Goal: Information Seeking & Learning: Learn about a topic

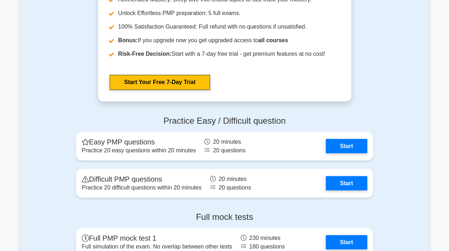
scroll to position [1931, 0]
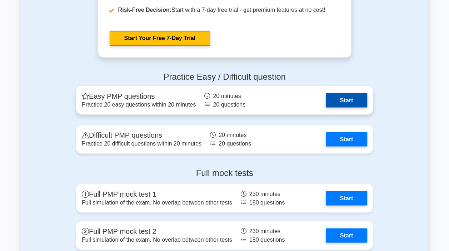
click at [353, 95] on link "Start" at bounding box center [346, 100] width 41 height 14
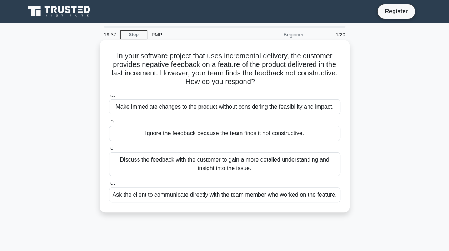
click at [305, 163] on div "Discuss the feedback with the customer to gain a more detailed understanding an…" at bounding box center [225, 164] width 232 height 24
click at [109, 151] on input "c. Discuss the feedback with the customer to gain a more detailed understanding…" at bounding box center [109, 148] width 0 height 5
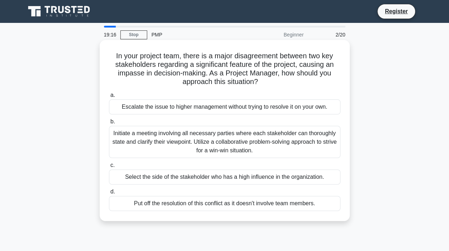
click at [157, 131] on div "Initiate a meeting involving all necessary parties where each stakeholder can t…" at bounding box center [225, 142] width 232 height 32
click at [109, 124] on input "b. Initiate a meeting involving all necessary parties where each stakeholder ca…" at bounding box center [109, 121] width 0 height 5
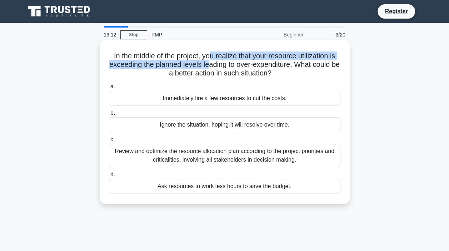
drag, startPoint x: 209, startPoint y: 56, endPoint x: 214, endPoint y: 66, distance: 10.9
click at [214, 66] on h5 "In the middle of the project, you realize that your resource utilization is exc…" at bounding box center [224, 64] width 233 height 26
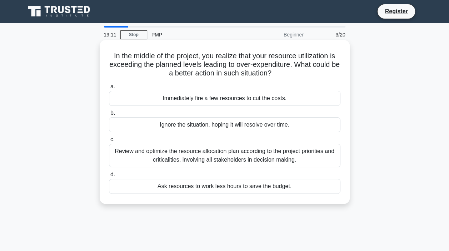
drag, startPoint x: 214, startPoint y: 66, endPoint x: 229, endPoint y: 67, distance: 15.0
click at [229, 67] on h5 "In the middle of the project, you realize that your resource utilization is exc…" at bounding box center [224, 64] width 233 height 26
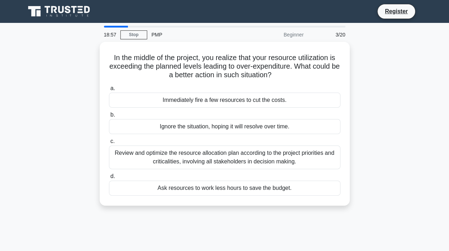
drag, startPoint x: 304, startPoint y: 155, endPoint x: 355, endPoint y: 137, distance: 54.5
click at [355, 137] on div "In the middle of the project, you realize that your resource utilization is exc…" at bounding box center [225, 128] width 408 height 172
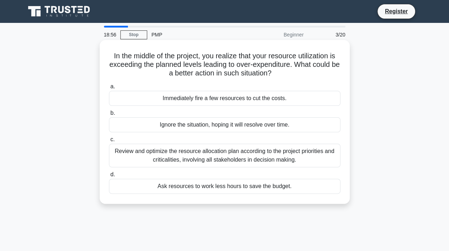
click at [269, 161] on div "Review and optimize the resource allocation plan according to the project prior…" at bounding box center [225, 156] width 232 height 24
click at [109, 142] on input "c. Review and optimize the resource allocation plan according to the project pr…" at bounding box center [109, 139] width 0 height 5
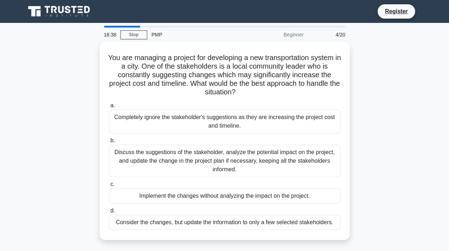
click at [435, 79] on main "18:38 Stop PMP Beginner 4/20 You are managing a project for developing a new tr…" at bounding box center [224, 204] width 449 height 363
click at [394, 54] on div "You are managing a project for developing a new transportation system in a city…" at bounding box center [225, 145] width 408 height 207
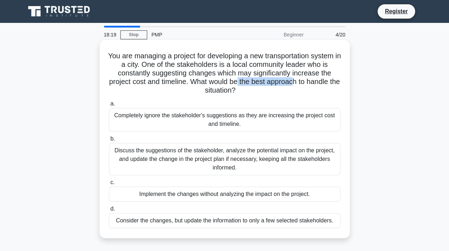
drag, startPoint x: 245, startPoint y: 82, endPoint x: 301, endPoint y: 82, distance: 55.8
click at [301, 82] on h5 "You are managing a project for developing a new transportation system in a city…" at bounding box center [224, 73] width 233 height 44
drag, startPoint x: 301, startPoint y: 82, endPoint x: 313, endPoint y: 103, distance: 24.5
click at [313, 103] on label "a. Completely ignore the stakeholder's suggestions as they are increasing the p…" at bounding box center [225, 115] width 232 height 32
click at [109, 103] on input "a. Completely ignore the stakeholder's suggestions as they are increasing the p…" at bounding box center [109, 104] width 0 height 5
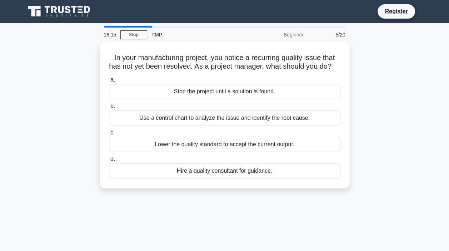
drag, startPoint x: 291, startPoint y: 30, endPoint x: 296, endPoint y: 36, distance: 7.1
click at [292, 31] on div "Beginner" at bounding box center [277, 35] width 63 height 14
click at [297, 37] on div "Beginner" at bounding box center [277, 35] width 63 height 14
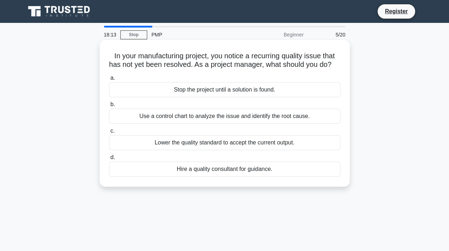
drag, startPoint x: 297, startPoint y: 37, endPoint x: 250, endPoint y: 44, distance: 47.8
click at [250, 44] on div "In your manufacturing project, you notice a recurring quality issue that has no…" at bounding box center [225, 113] width 250 height 147
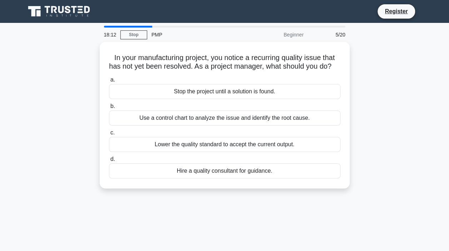
drag, startPoint x: 156, startPoint y: 35, endPoint x: 152, endPoint y: 33, distance: 4.0
click at [156, 35] on div "PMP" at bounding box center [196, 35] width 98 height 14
click at [146, 27] on div at bounding box center [128, 27] width 48 height 2
click at [138, 27] on div at bounding box center [128, 27] width 48 height 2
click at [137, 27] on div at bounding box center [128, 27] width 48 height 2
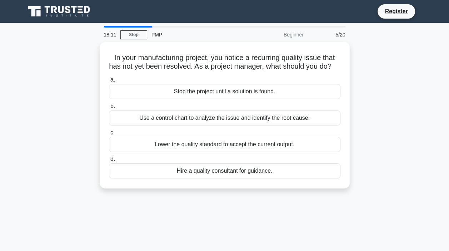
click at [136, 27] on div at bounding box center [128, 27] width 48 height 2
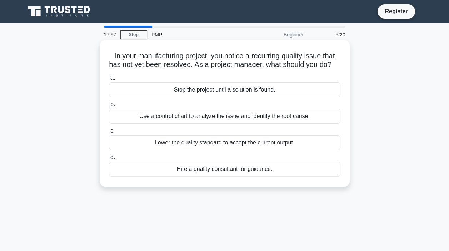
click at [302, 124] on div "Use a control chart to analyze the issue and identify the root cause." at bounding box center [225, 116] width 232 height 15
click at [109, 107] on input "b. Use a control chart to analyze the issue and identify the root cause." at bounding box center [109, 104] width 0 height 5
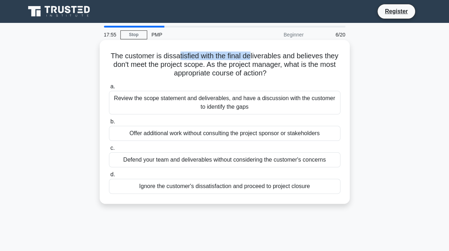
drag, startPoint x: 178, startPoint y: 49, endPoint x: 250, endPoint y: 53, distance: 72.3
click at [250, 53] on div "The customer is dissatisfied with the final deliverables and believes they don'…" at bounding box center [225, 122] width 245 height 158
drag, startPoint x: 250, startPoint y: 53, endPoint x: 252, endPoint y: 61, distance: 8.8
click at [252, 61] on h5 "The customer is dissatisfied with the final deliverables and believes they don'…" at bounding box center [224, 64] width 233 height 26
click at [195, 97] on div "Review the scope statement and deliverables, and have a discussion with the cus…" at bounding box center [225, 103] width 232 height 24
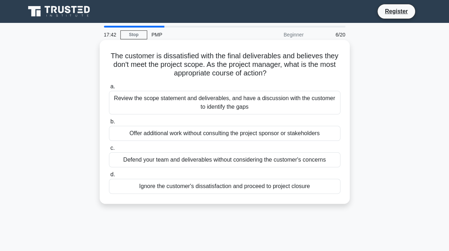
click at [109, 89] on input "a. Review the scope statement and deliverables, and have a discussion with the …" at bounding box center [109, 86] width 0 height 5
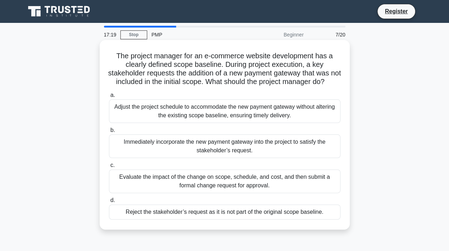
click at [249, 189] on div "Evaluate the impact of the change on scope, schedule, and cost, and then submit…" at bounding box center [225, 181] width 232 height 24
click at [109, 168] on input "c. Evaluate the impact of the change on scope, schedule, and cost, and then sub…" at bounding box center [109, 165] width 0 height 5
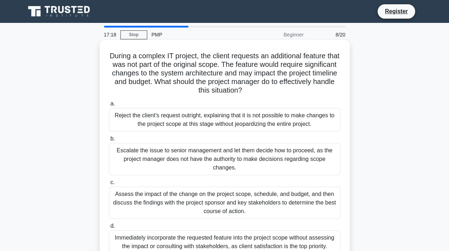
click at [221, 89] on h5 "During a complex IT project, the client requests an additional feature that was…" at bounding box center [224, 73] width 233 height 44
drag, startPoint x: 244, startPoint y: 65, endPoint x: 286, endPoint y: 61, distance: 42.0
click at [286, 61] on h5 "During a complex IT project, the client requests an additional feature that was…" at bounding box center [224, 73] width 233 height 44
drag, startPoint x: 286, startPoint y: 61, endPoint x: 301, endPoint y: 76, distance: 21.2
click at [301, 76] on h5 "During a complex IT project, the client requests an additional feature that was…" at bounding box center [224, 73] width 233 height 44
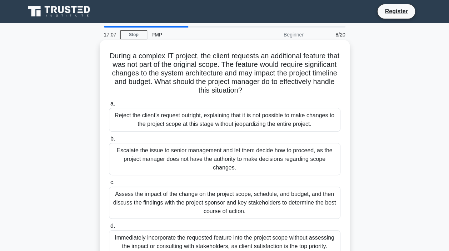
scroll to position [36, 0]
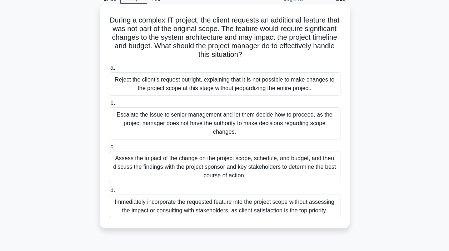
click at [254, 168] on div "Assess the impact of the change on the project scope, schedule, and budget, and…" at bounding box center [225, 167] width 232 height 32
click at [109, 149] on input "c. Assess the impact of the change on the project scope, schedule, and budget, …" at bounding box center [109, 146] width 0 height 5
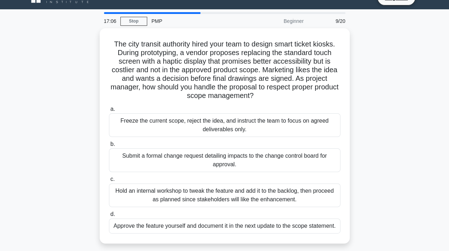
scroll to position [0, 0]
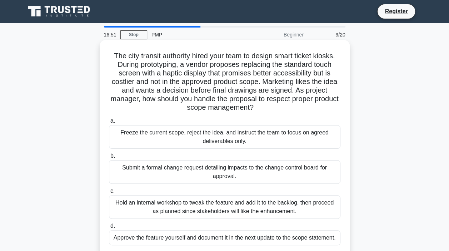
click at [216, 94] on h5 "The city transit authority hired your team to design smart ticket kiosks. Durin…" at bounding box center [224, 81] width 233 height 61
drag, startPoint x: 158, startPoint y: 90, endPoint x: 266, endPoint y: 87, distance: 108.0
click at [266, 87] on h5 "The city transit authority hired your team to design smart ticket kiosks. Durin…" at bounding box center [224, 81] width 233 height 61
drag, startPoint x: 266, startPoint y: 87, endPoint x: 265, endPoint y: 92, distance: 4.4
click at [265, 92] on h5 "The city transit authority hired your team to design smart ticket kiosks. Durin…" at bounding box center [224, 81] width 233 height 61
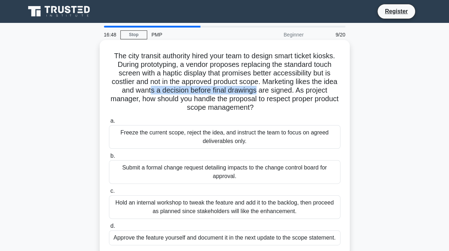
click at [242, 92] on h5 "The city transit authority hired your team to design smart ticket kiosks. Durin…" at bounding box center [224, 81] width 233 height 61
click at [180, 96] on h5 "The city transit authority hired your team to design smart ticket kiosks. Durin…" at bounding box center [224, 81] width 233 height 61
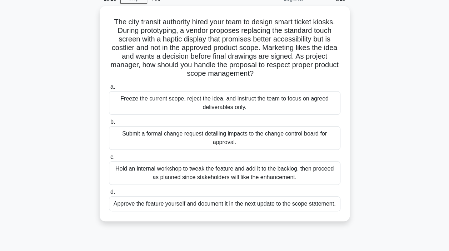
click at [397, 148] on div "The city transit authority hired your team to design smart ticket kiosks. Durin…" at bounding box center [225, 118] width 408 height 224
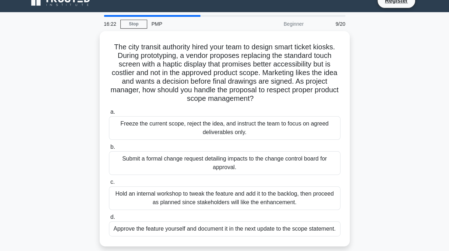
scroll to position [0, 0]
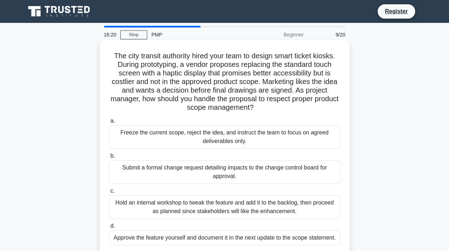
click at [295, 174] on div "Submit a formal change request detailing impacts to the change control board fo…" at bounding box center [225, 172] width 232 height 24
click at [109, 158] on input "b. Submit a formal change request detailing impacts to the change control board…" at bounding box center [109, 156] width 0 height 5
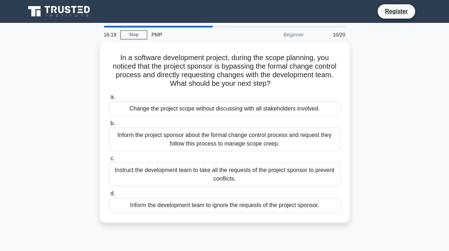
click at [366, 107] on div "In a software development project, during the scope planning, you noticed that …" at bounding box center [225, 136] width 408 height 189
click at [365, 102] on div "In a software development project, during the scope planning, you noticed that …" at bounding box center [225, 136] width 408 height 189
click at [367, 98] on div "In a software development project, during the scope planning, you noticed that …" at bounding box center [225, 136] width 408 height 189
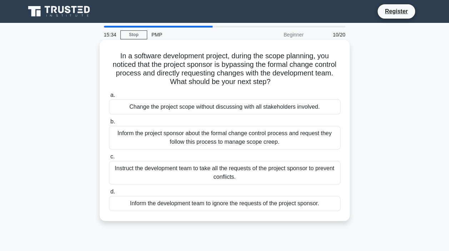
click at [282, 137] on div "Inform the project sponsor about the formal change control process and request …" at bounding box center [225, 138] width 232 height 24
click at [109, 124] on input "b. Inform the project sponsor about the formal change control process and reque…" at bounding box center [109, 121] width 0 height 5
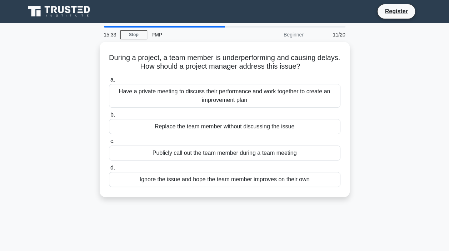
click at [355, 107] on div "During a project, a team member is underperforming and causing delays. How shou…" at bounding box center [225, 124] width 408 height 164
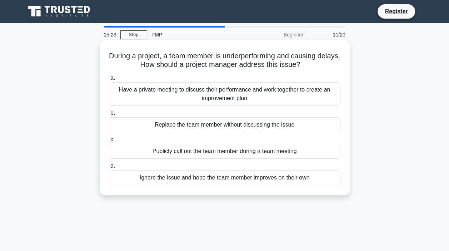
click at [211, 104] on div "Have a private meeting to discuss their performance and work together to create…" at bounding box center [225, 94] width 232 height 24
click at [109, 80] on input "a. Have a private meeting to discuss their performance and work together to cre…" at bounding box center [109, 78] width 0 height 5
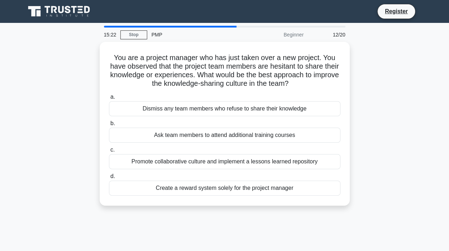
click at [369, 79] on div "You are a project manager who has just taken over a new project. You have obser…" at bounding box center [225, 128] width 408 height 172
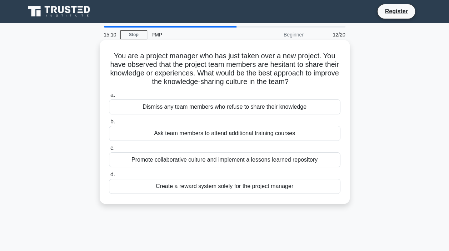
click at [275, 162] on div "Promote collaborative culture and implement a lessons learned repository" at bounding box center [225, 159] width 232 height 15
click at [109, 151] on input "c. Promote collaborative culture and implement a lessons learned repository" at bounding box center [109, 148] width 0 height 5
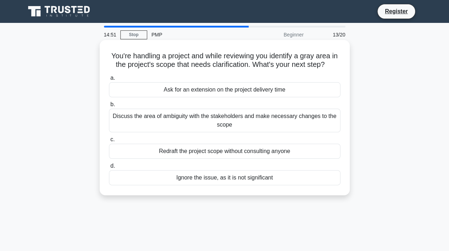
click at [258, 119] on div "Discuss the area of ambiguity with the stakeholders and make necessary changes …" at bounding box center [225, 121] width 232 height 24
click at [109, 107] on input "b. Discuss the area of ambiguity with the stakeholders and make necessary chang…" at bounding box center [109, 104] width 0 height 5
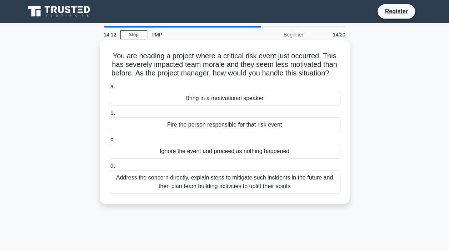
click at [283, 191] on div "Address the concern directly, explain steps to mitigate such incidents in the f…" at bounding box center [225, 182] width 232 height 24
click at [109, 168] on input "d. Address the concern directly, explain steps to mitigate such incidents in th…" at bounding box center [109, 166] width 0 height 5
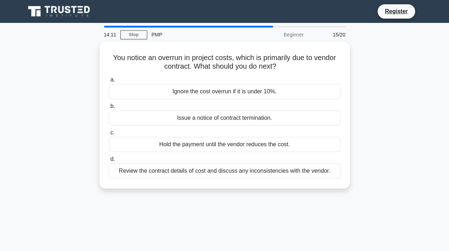
click at [397, 97] on div "You notice an overrun in project costs, which is primarily due to vendor contra…" at bounding box center [225, 119] width 408 height 155
click at [383, 123] on div "You notice an overrun in project costs, which is primarily due to vendor contra…" at bounding box center [225, 119] width 408 height 155
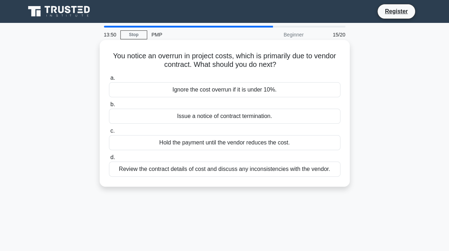
click at [283, 172] on div "Review the contract details of cost and discuss any inconsistencies with the ve…" at bounding box center [225, 169] width 232 height 15
click at [109, 160] on input "d. Review the contract details of cost and discuss any inconsistencies with the…" at bounding box center [109, 157] width 0 height 5
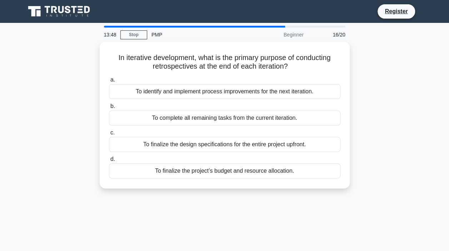
click at [366, 78] on div "In iterative development, what is the primary purpose of conducting retrospecti…" at bounding box center [225, 119] width 408 height 155
click at [385, 60] on div "In iterative development, what is the primary purpose of conducting retrospecti…" at bounding box center [225, 119] width 408 height 155
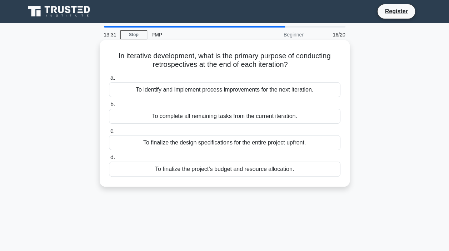
click at [238, 94] on div "To identify and implement process improvements for the next iteration." at bounding box center [225, 89] width 232 height 15
click at [109, 80] on input "a. To identify and implement process improvements for the next iteration." at bounding box center [109, 78] width 0 height 5
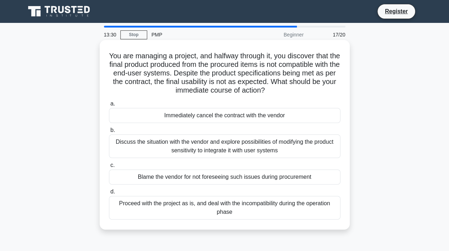
click at [347, 85] on div "You are managing a project, and halfway through it, you discover that the final…" at bounding box center [225, 134] width 250 height 189
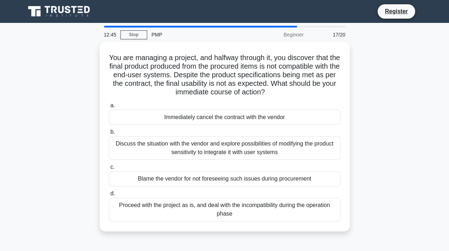
click at [395, 149] on div "You are managing a project, and halfway through it, you discover that the final…" at bounding box center [225, 141] width 408 height 198
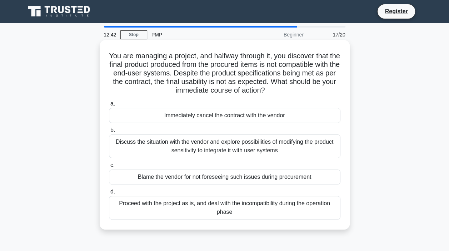
click at [324, 142] on div "Discuss the situation with the vendor and explore possibilities of modifying th…" at bounding box center [225, 146] width 232 height 24
click at [109, 133] on input "b. Discuss the situation with the vendor and explore possibilities of modifying…" at bounding box center [109, 130] width 0 height 5
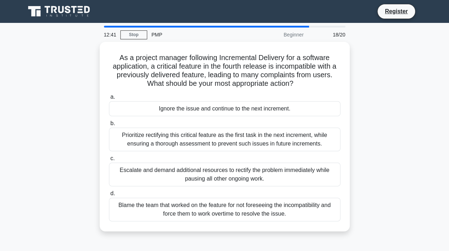
click at [390, 83] on div "As a project manager following Incremental Delivery for a software application,…" at bounding box center [225, 141] width 408 height 198
click at [380, 80] on div "As a project manager following Incremental Delivery for a software application,…" at bounding box center [225, 141] width 408 height 198
click at [369, 105] on div "As a project manager following Incremental Delivery for a software application,…" at bounding box center [225, 141] width 408 height 198
click at [384, 118] on div "As a project manager following Incremental Delivery for a software application,…" at bounding box center [225, 141] width 408 height 198
drag, startPoint x: 384, startPoint y: 118, endPoint x: 383, endPoint y: 143, distance: 25.4
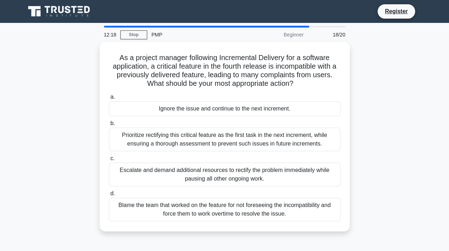
click at [383, 143] on div "As a project manager following Incremental Delivery for a software application,…" at bounding box center [225, 141] width 408 height 198
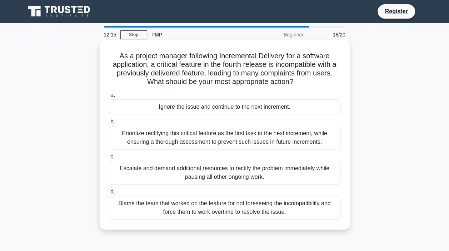
click at [298, 140] on div "Prioritize rectifying this critical feature as the first task in the next incre…" at bounding box center [225, 138] width 232 height 24
click at [109, 124] on input "b. Prioritize rectifying this critical feature as the first task in the next in…" at bounding box center [109, 121] width 0 height 5
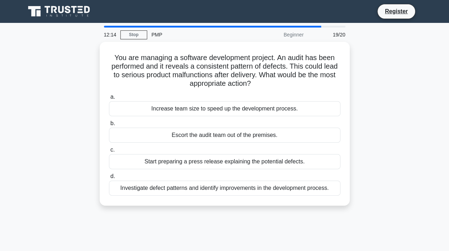
click at [412, 122] on div "You are managing a software development project. An audit has been performed an…" at bounding box center [225, 128] width 408 height 172
click at [391, 159] on div "You are managing a software development project. An audit has been performed an…" at bounding box center [225, 128] width 408 height 172
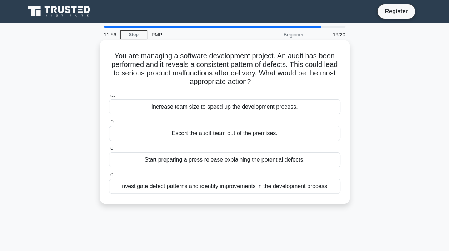
click at [285, 191] on div "Investigate defect patterns and identify improvements in the development proces…" at bounding box center [225, 186] width 232 height 15
click at [109, 177] on input "d. Investigate defect patterns and identify improvements in the development pro…" at bounding box center [109, 174] width 0 height 5
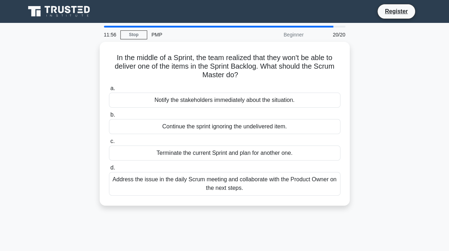
click at [397, 129] on div "In the middle of a Sprint, the team realized that they won't be able to deliver…" at bounding box center [225, 128] width 408 height 172
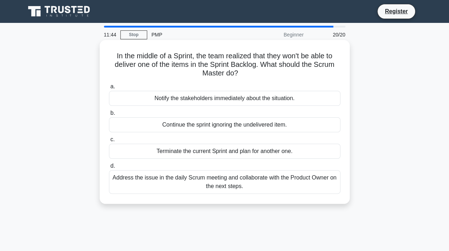
click at [320, 179] on div "Address the issue in the daily Scrum meeting and collaborate with the Product O…" at bounding box center [225, 182] width 232 height 24
click at [109, 168] on input "d. Address the issue in the daily Scrum meeting and collaborate with the Produc…" at bounding box center [109, 166] width 0 height 5
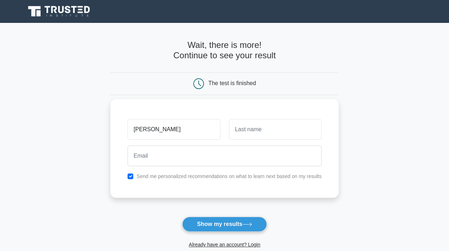
type input "[PERSON_NAME]"
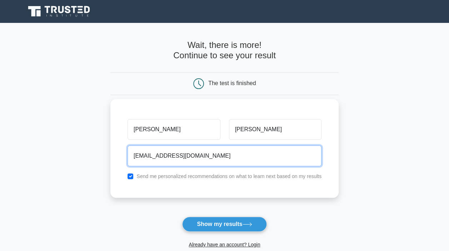
type input "minglam030@gmail.com"
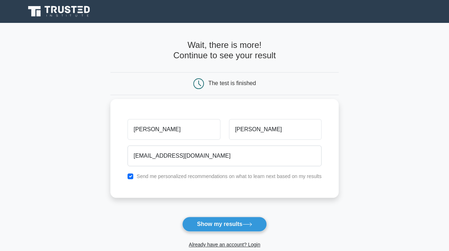
click at [192, 178] on label "Send me personalized recommendations on what to learn next based on my results" at bounding box center [229, 176] width 185 height 6
click at [128, 177] on div "Send me personalized recommendations on what to learn next based on my results" at bounding box center [224, 176] width 203 height 9
click at [131, 178] on input "checkbox" at bounding box center [131, 176] width 6 height 6
checkbox input "false"
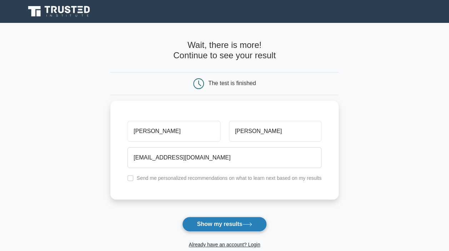
click at [229, 223] on button "Show my results" at bounding box center [224, 224] width 84 height 15
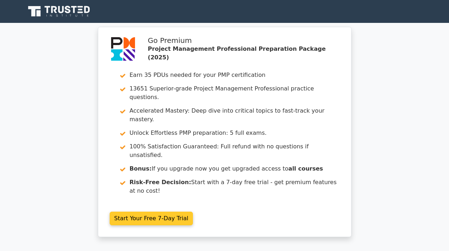
click at [193, 212] on link "Start Your Free 7-Day Trial" at bounding box center [152, 219] width 84 height 14
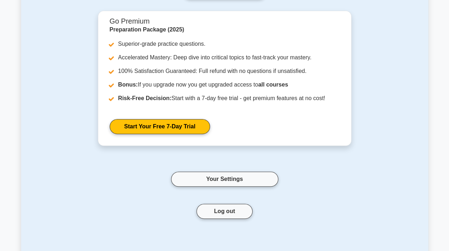
scroll to position [14, 0]
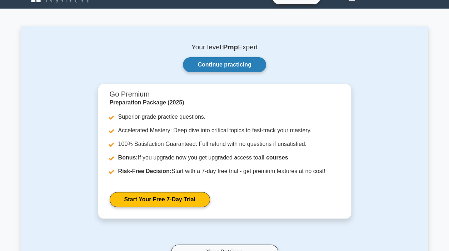
click at [242, 67] on link "Continue practicing" at bounding box center [224, 64] width 83 height 15
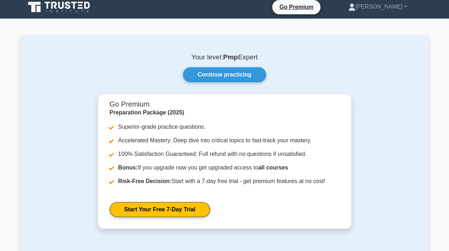
scroll to position [0, 0]
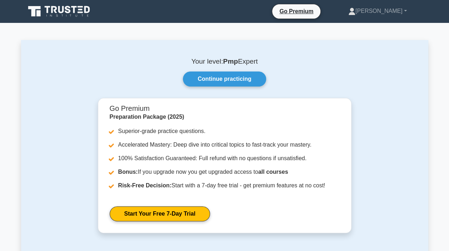
click at [227, 63] on b "Pmp" at bounding box center [230, 62] width 15 height 8
click at [337, 73] on div "Continue practicing" at bounding box center [225, 79] width 382 height 15
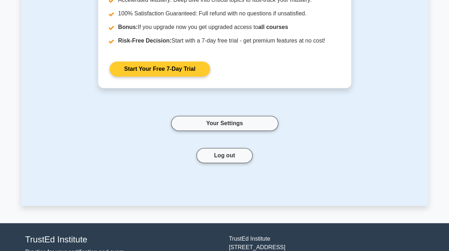
scroll to position [36, 0]
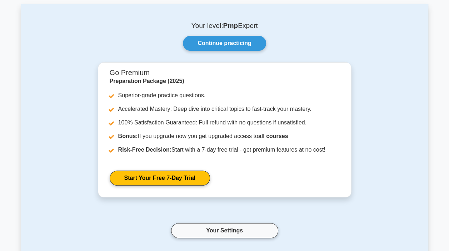
click at [383, 117] on div "Go Premium Preparation Package (2025) Superior-grade practice questions. Accele…" at bounding box center [225, 174] width 365 height 225
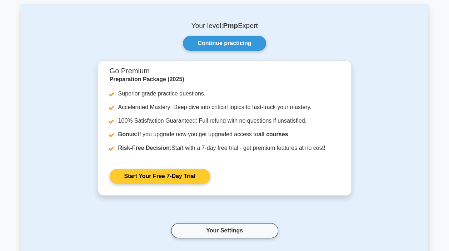
click at [156, 177] on link "Start Your Free 7-Day Trial" at bounding box center [160, 176] width 100 height 15
